Goal: Task Accomplishment & Management: Manage account settings

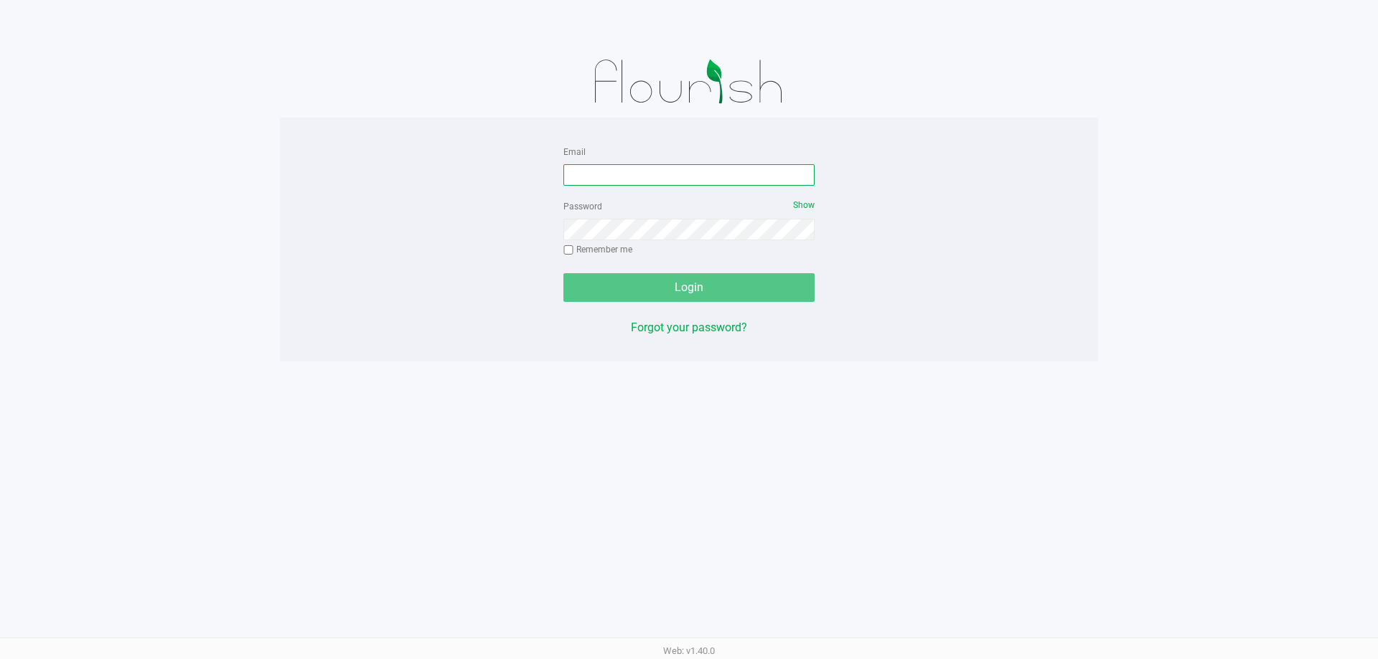
click at [642, 179] on input "Email" at bounding box center [688, 175] width 251 height 22
type input "fverity@liveparallel.com"
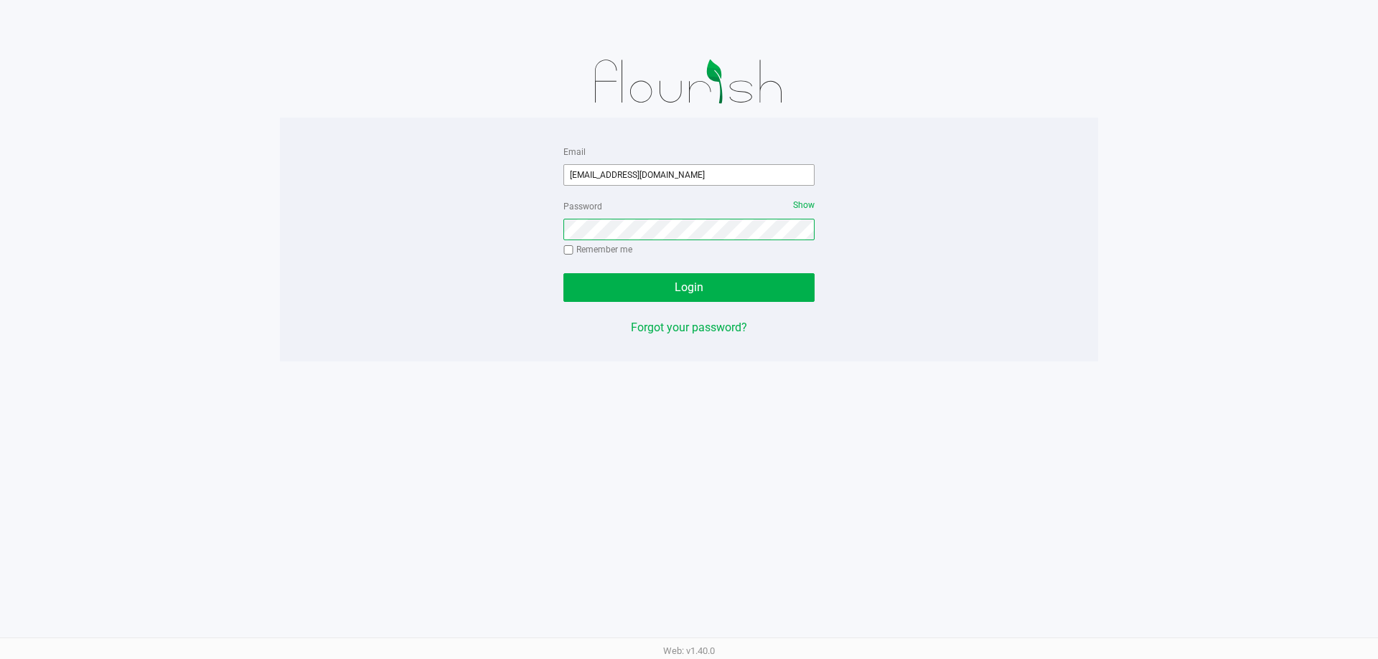
click at [563, 273] on button "Login" at bounding box center [688, 287] width 251 height 29
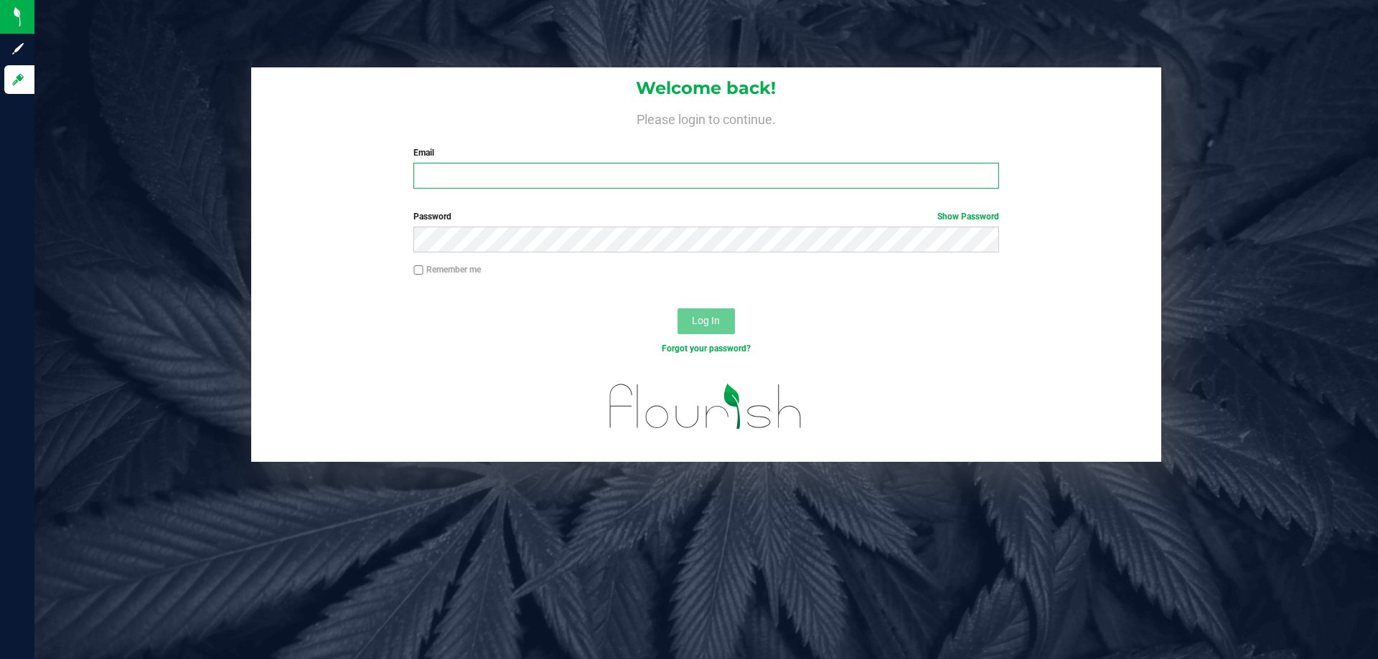
click at [493, 179] on input "Email" at bounding box center [705, 176] width 585 height 26
type input "[EMAIL_ADDRESS][DOMAIN_NAME]"
click at [677, 309] on button "Log In" at bounding box center [705, 322] width 57 height 26
